Goal: Find specific page/section: Find specific page/section

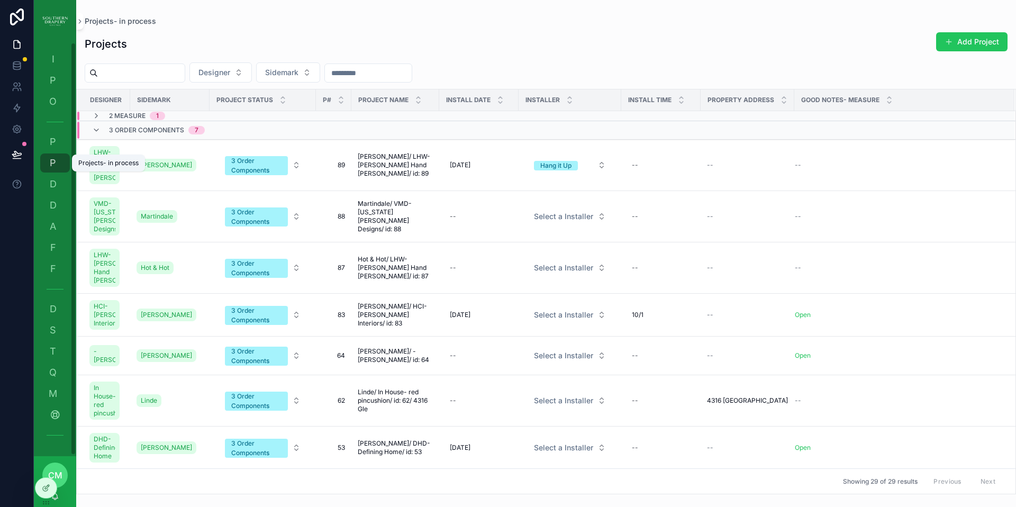
click at [57, 163] on span "P" at bounding box center [53, 163] width 11 height 11
click at [294, 70] on span "Sidemark" at bounding box center [281, 72] width 33 height 11
type input "***"
click at [268, 117] on span "[PERSON_NAME]" at bounding box center [273, 115] width 61 height 11
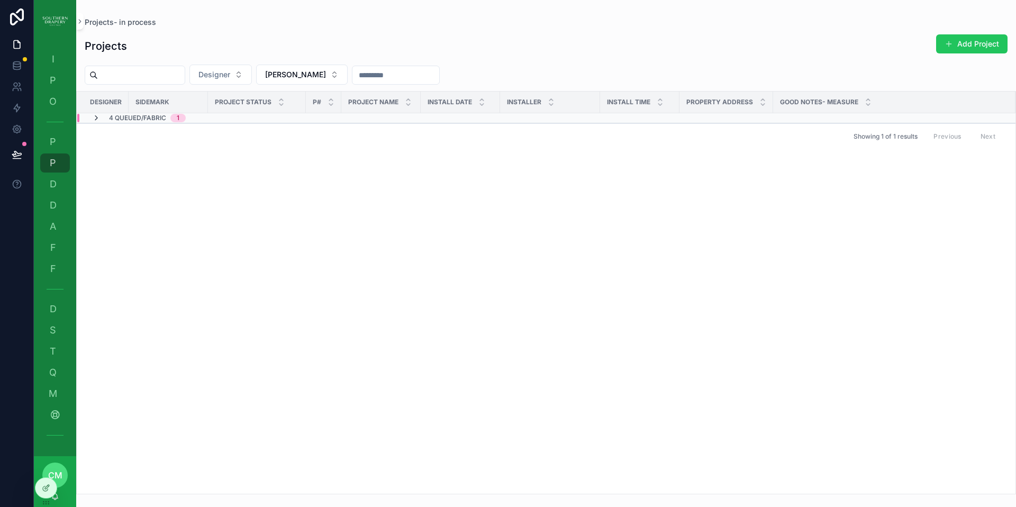
click at [95, 120] on icon "scrollable content" at bounding box center [96, 118] width 8 height 8
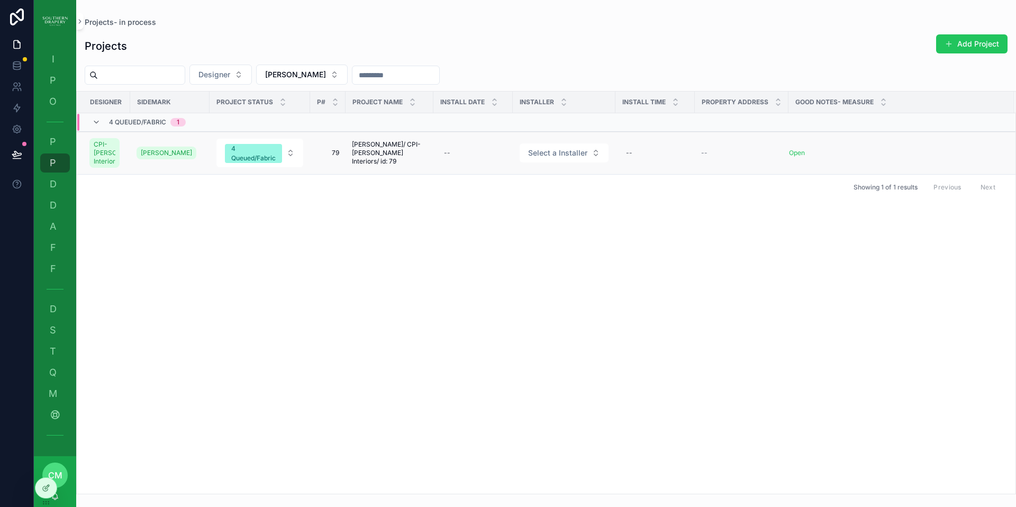
click at [336, 157] on span "79" at bounding box center [327, 153] width 23 height 8
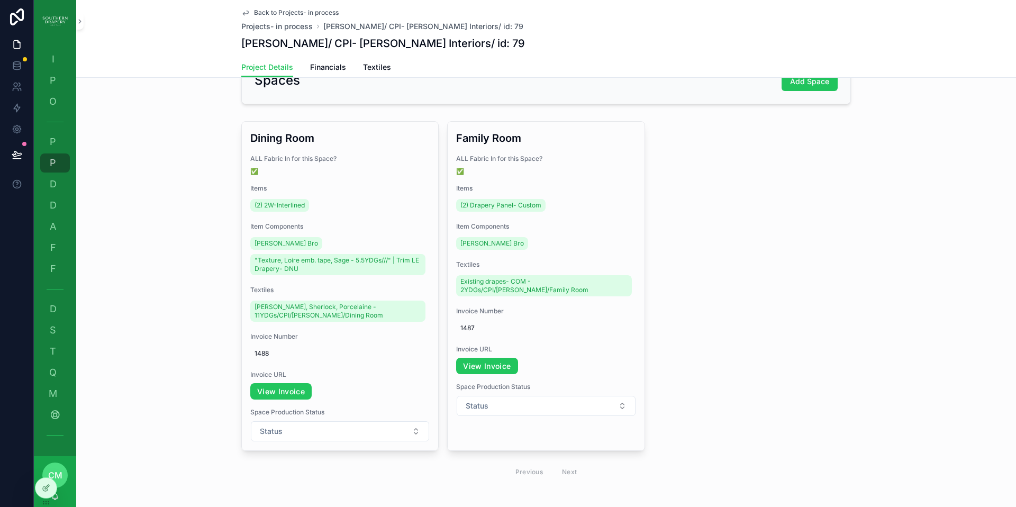
scroll to position [223, 0]
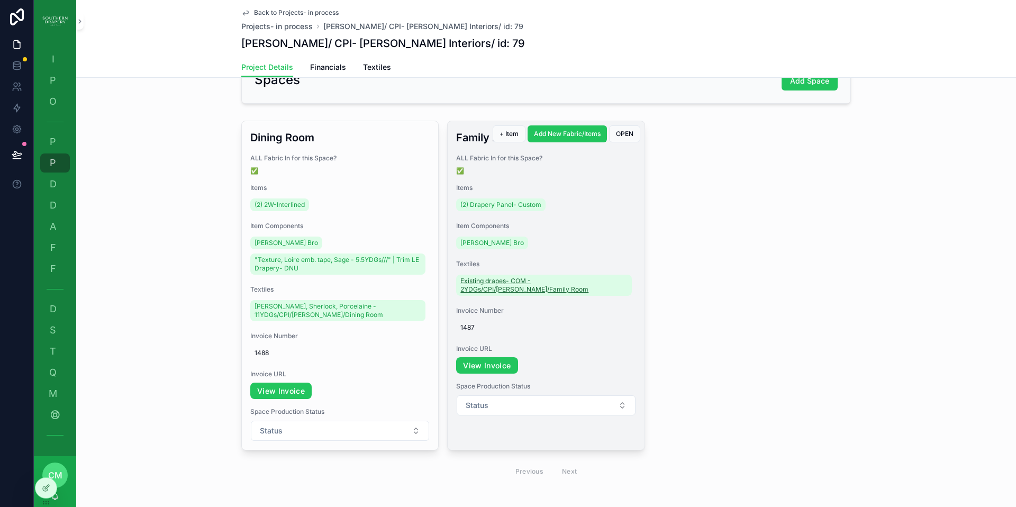
click at [568, 281] on span "Existing drapes- COM - 2YDGs/CPI/[PERSON_NAME]/Family Room" at bounding box center [543, 285] width 167 height 17
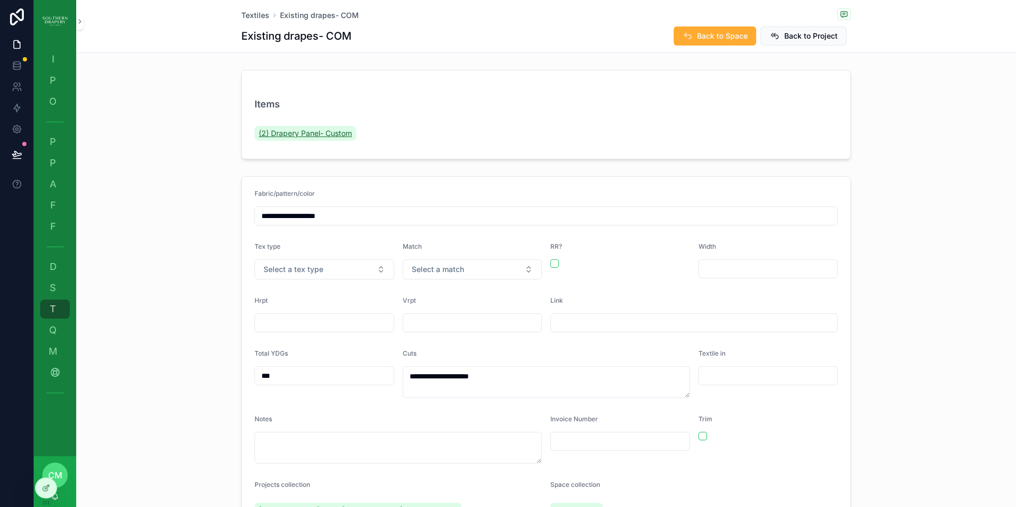
click at [322, 132] on span "(2) Drapery Panel- Custom" at bounding box center [305, 133] width 93 height 11
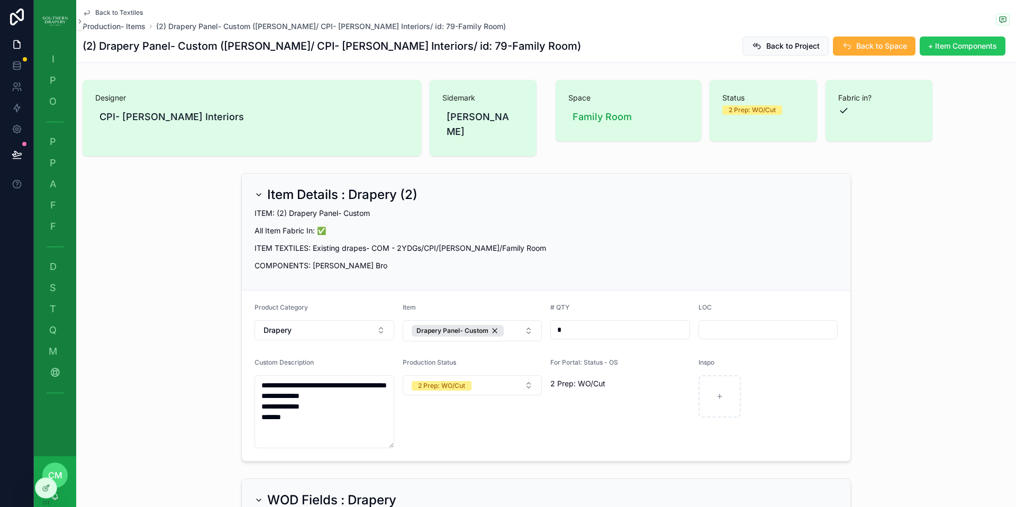
click at [110, 14] on span "Back to Textiles" at bounding box center [119, 12] width 48 height 8
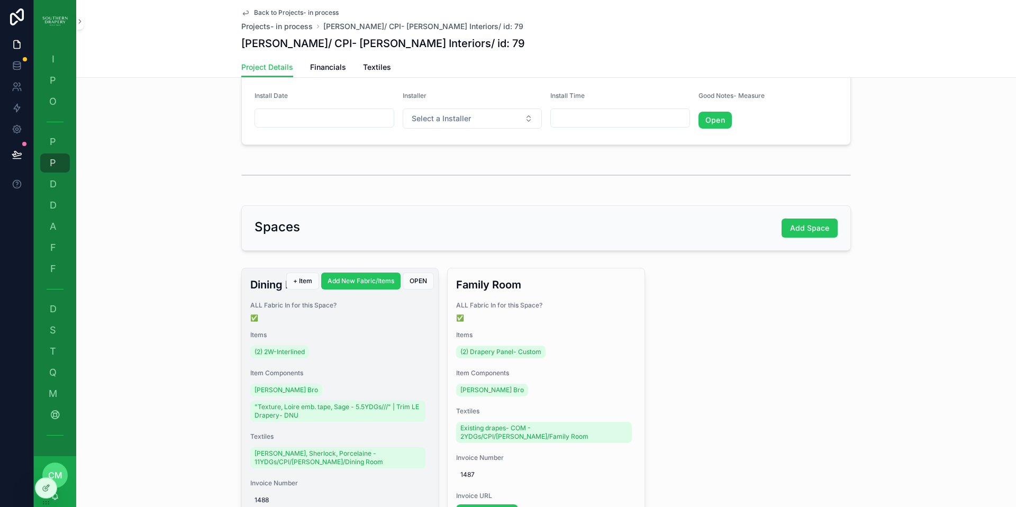
scroll to position [77, 0]
click at [304, 453] on span "[PERSON_NAME], Sherlock, Porcelaine - 11YDGs/CPI/[PERSON_NAME]/Dining Room" at bounding box center [337, 456] width 167 height 17
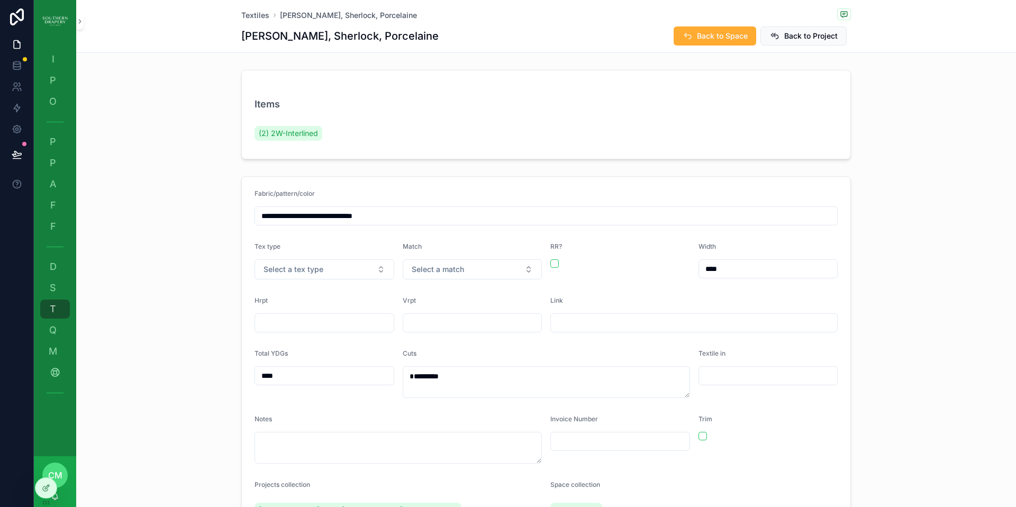
drag, startPoint x: 383, startPoint y: 218, endPoint x: 248, endPoint y: 215, distance: 135.5
click at [249, 216] on form "**********" at bounding box center [546, 356] width 608 height 359
